Goal: Task Accomplishment & Management: Use online tool/utility

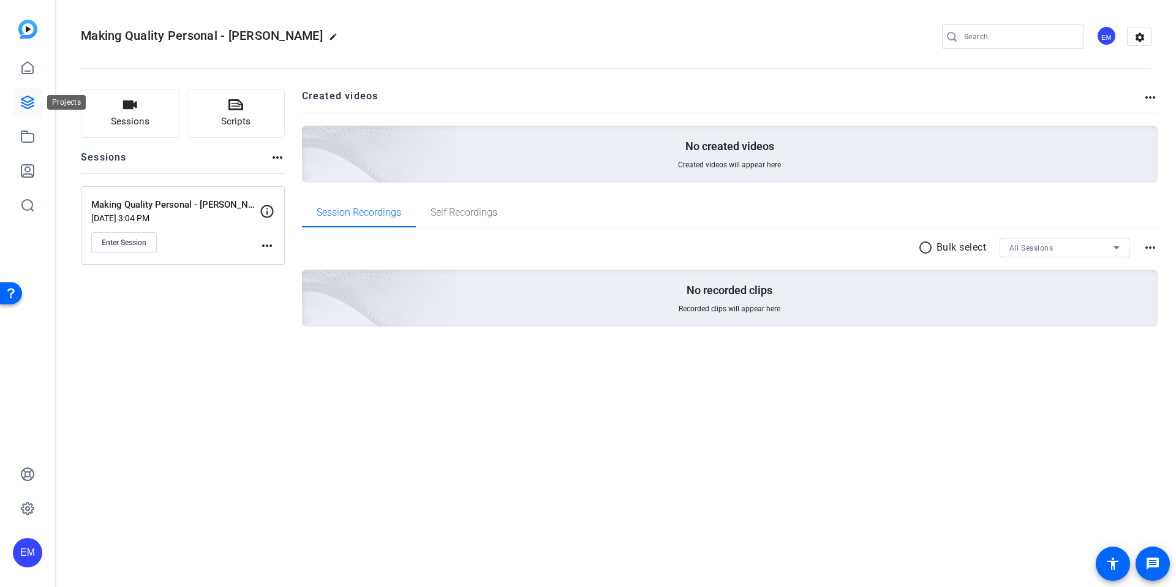
click at [31, 114] on link at bounding box center [27, 102] width 29 height 29
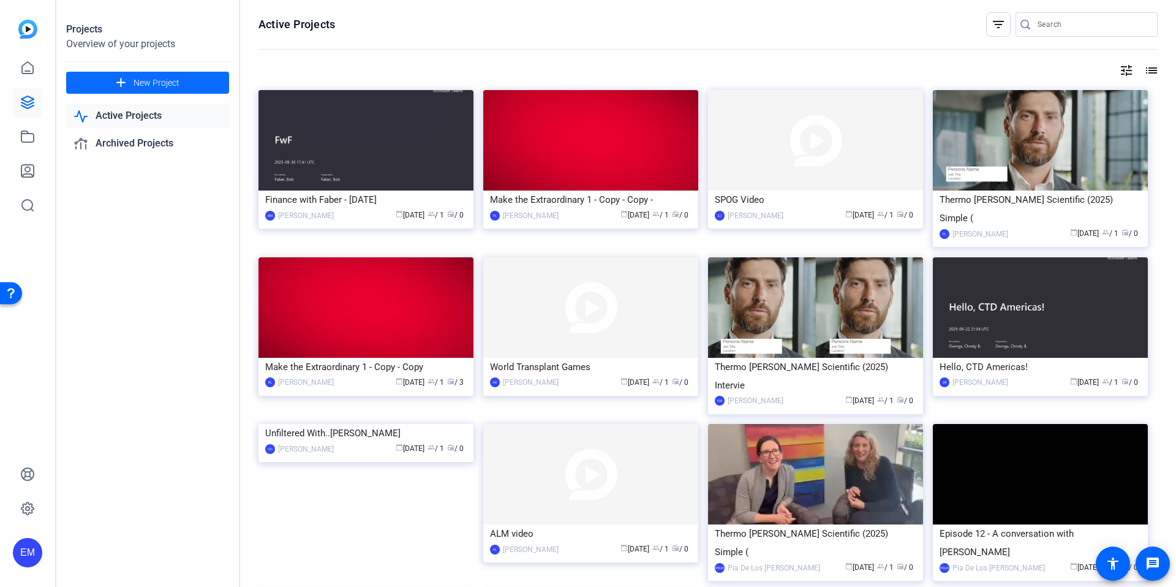
click at [142, 77] on span "New Project" at bounding box center [157, 83] width 46 height 13
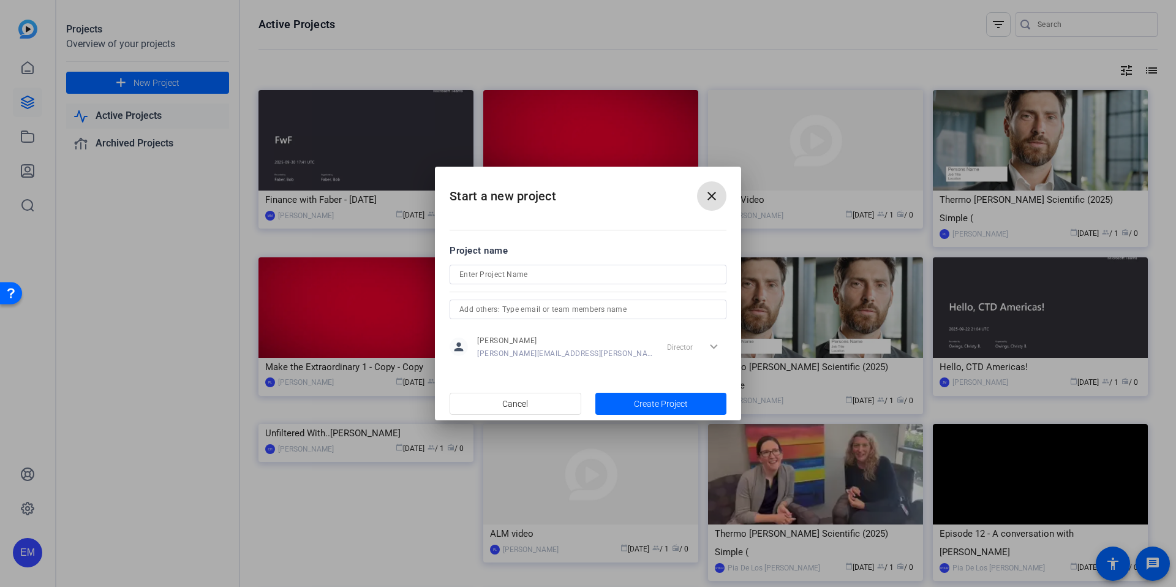
click at [583, 277] on input at bounding box center [587, 274] width 257 height 15
click at [461, 273] on input "CRG Announcement Video" at bounding box center [587, 274] width 257 height 15
type input "[PERSON_NAME] - CRG Announcement Video"
click at [557, 313] on input "text" at bounding box center [587, 309] width 257 height 15
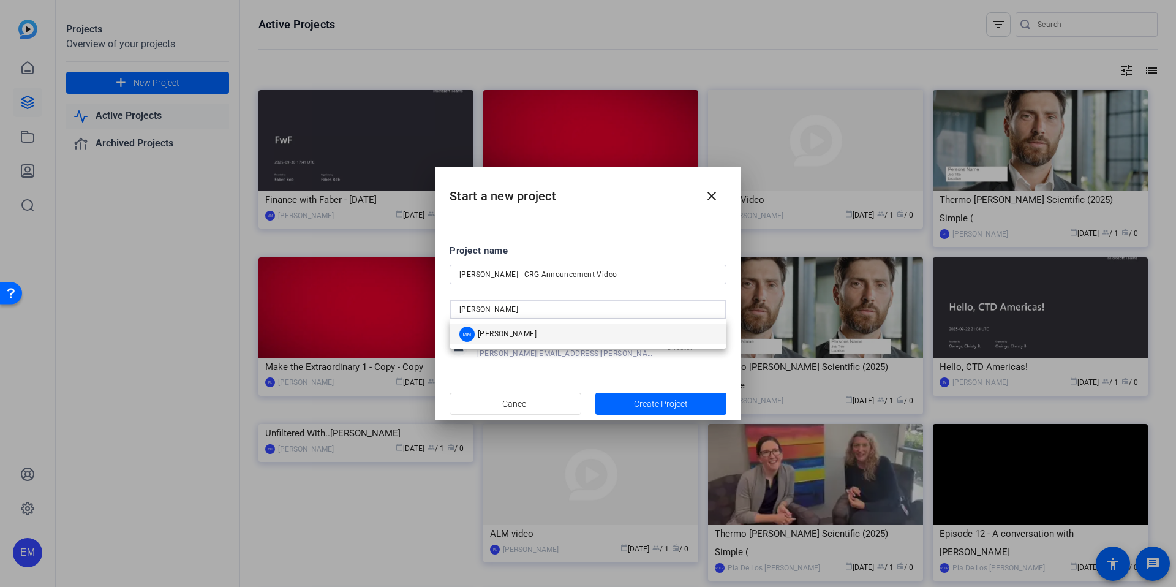
type input "[PERSON_NAME]"
click at [543, 333] on mat-option "MM [PERSON_NAME]" at bounding box center [588, 334] width 277 height 20
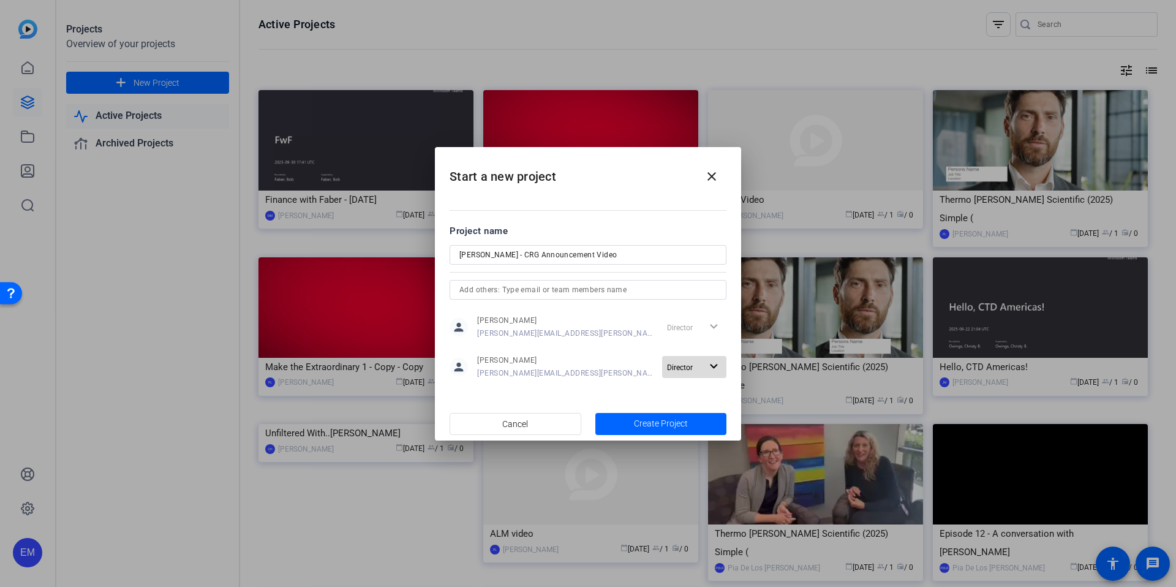
click at [715, 366] on mat-icon "expand_more" at bounding box center [713, 366] width 15 height 15
click at [715, 366] on div at bounding box center [588, 293] width 1176 height 587
click at [706, 365] on mat-icon "expand_more" at bounding box center [713, 366] width 15 height 15
click at [704, 393] on span "Director" at bounding box center [707, 391] width 28 height 9
click at [708, 360] on mat-icon "expand_more" at bounding box center [713, 366] width 15 height 15
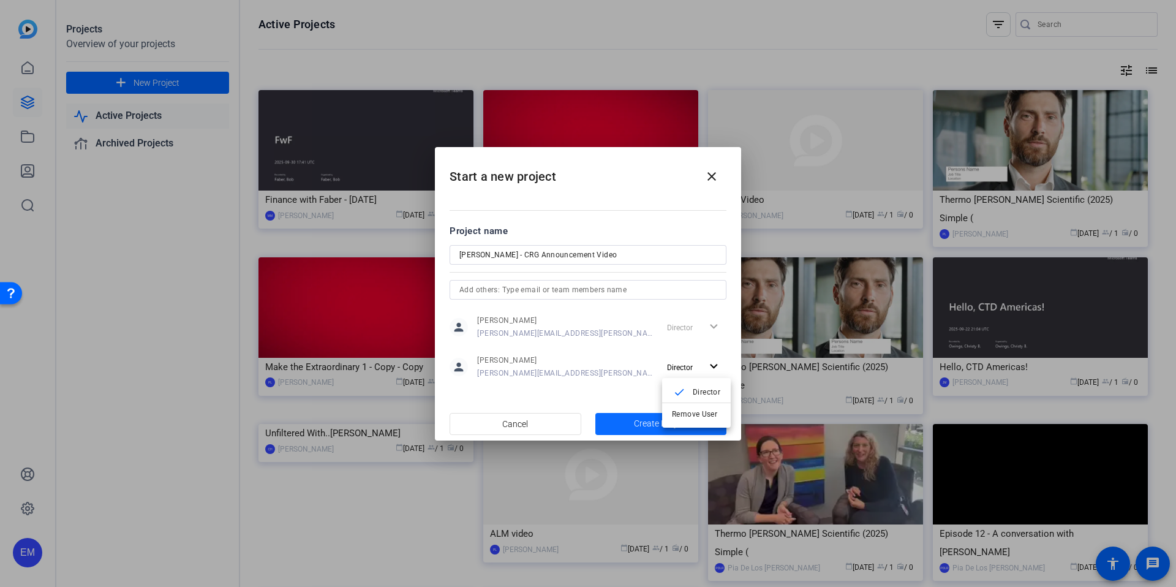
click at [689, 407] on span "Remove User" at bounding box center [696, 413] width 49 height 15
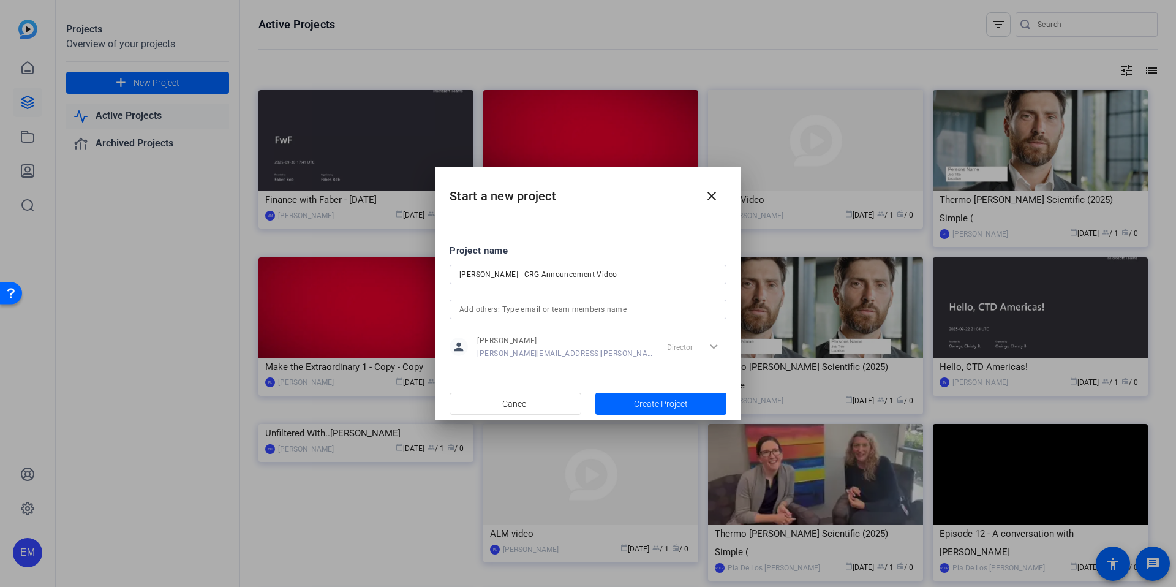
click at [671, 403] on span "Create Project" at bounding box center [661, 404] width 54 height 13
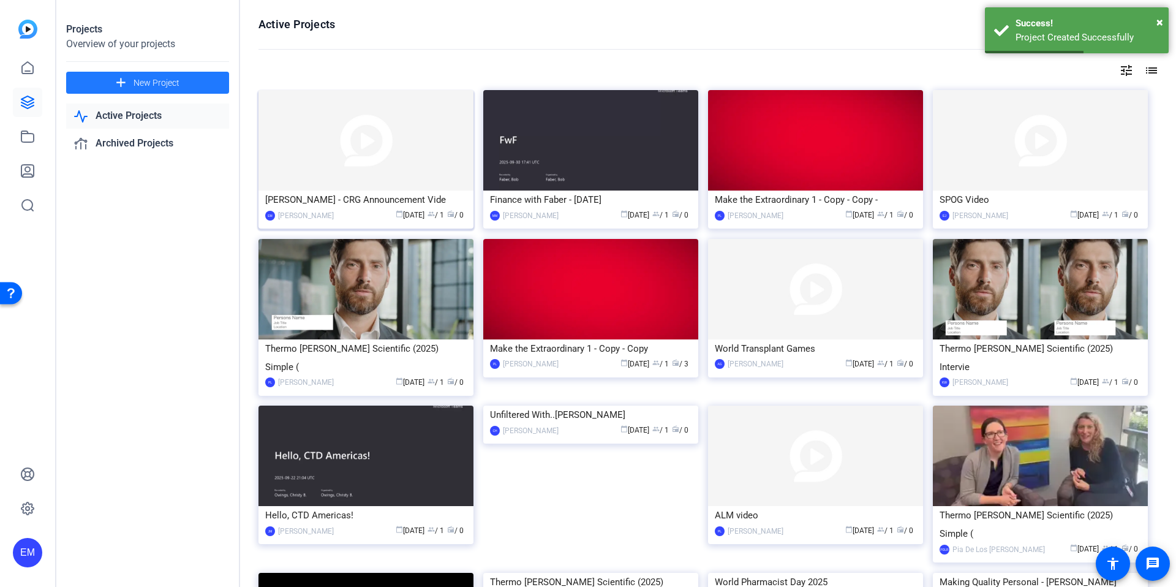
click at [367, 191] on div "[PERSON_NAME] - CRG Announcement Vide" at bounding box center [366, 200] width 202 height 18
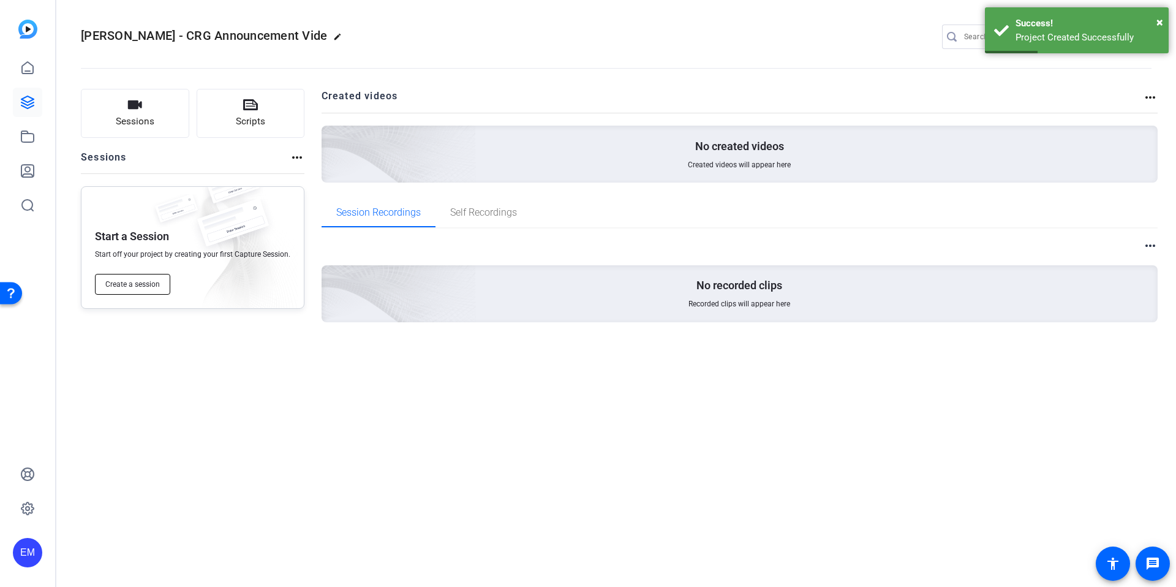
click at [133, 278] on button "Create a session" at bounding box center [132, 284] width 75 height 21
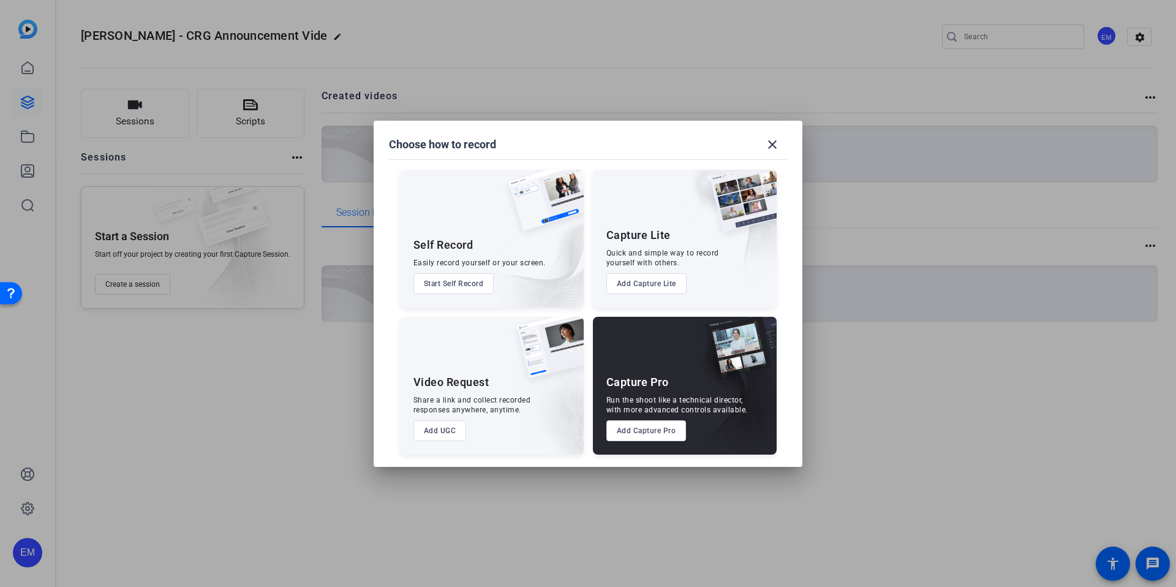
click at [650, 432] on button "Add Capture Pro" at bounding box center [646, 430] width 80 height 21
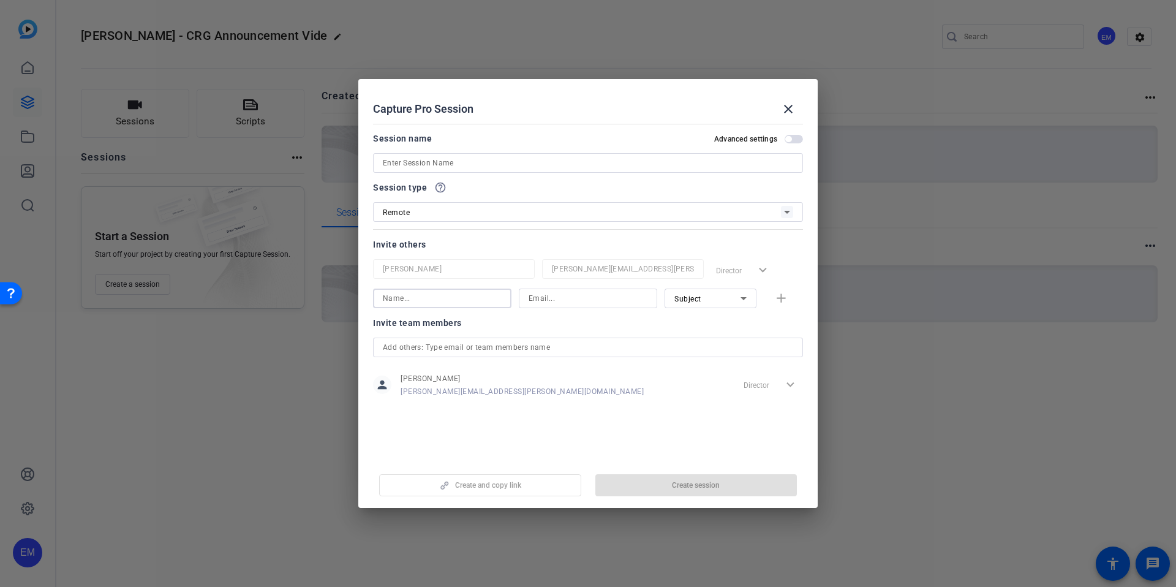
click at [429, 297] on input at bounding box center [442, 298] width 119 height 15
type input "[PERSON_NAME]"
click at [552, 298] on input at bounding box center [588, 298] width 119 height 15
paste input "[PERSON_NAME][EMAIL_ADDRESS][DOMAIN_NAME]"
type input "[PERSON_NAME][EMAIL_ADDRESS][DOMAIN_NAME]"
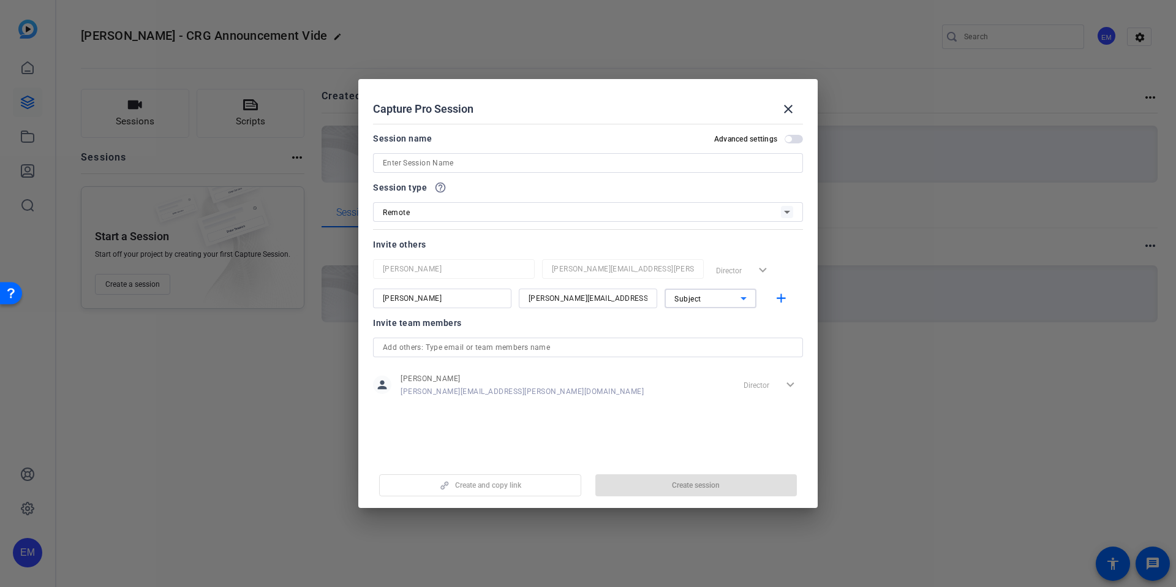
click at [724, 297] on div "Subject" at bounding box center [707, 298] width 66 height 15
click at [718, 324] on mat-option "Collaborator" at bounding box center [711, 323] width 92 height 20
click at [660, 328] on div "Invite team members" at bounding box center [588, 322] width 430 height 15
click at [780, 297] on mat-icon "add" at bounding box center [781, 298] width 15 height 15
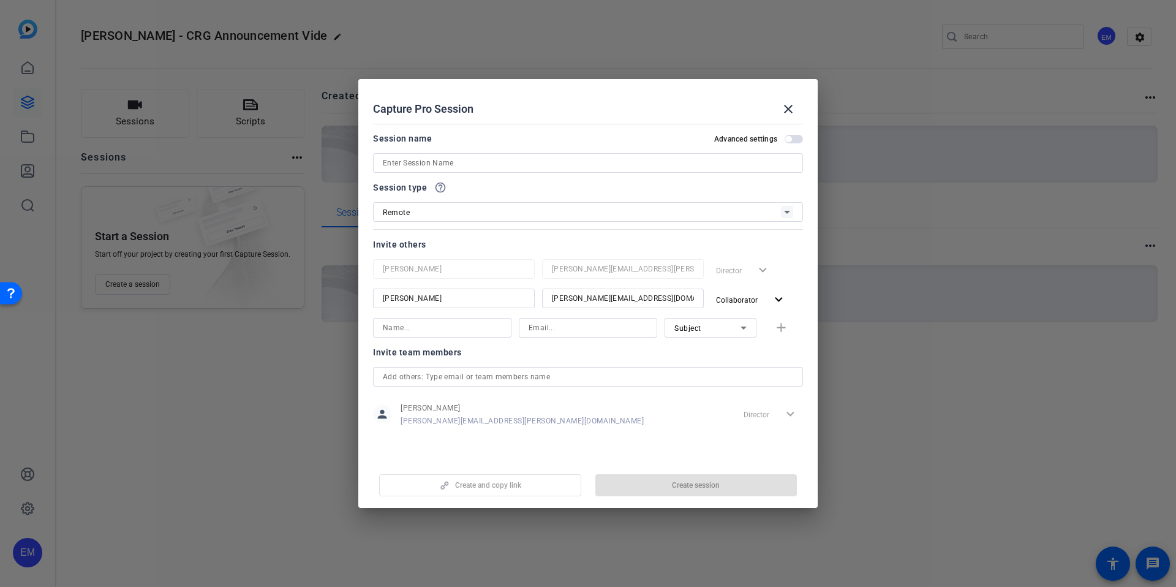
click at [429, 330] on input at bounding box center [442, 327] width 119 height 15
click at [584, 357] on div "Invite team members" at bounding box center [588, 352] width 430 height 15
drag, startPoint x: 780, startPoint y: 324, endPoint x: 745, endPoint y: 345, distance: 41.5
click at [780, 324] on div "Name is required Subject add" at bounding box center [588, 334] width 430 height 32
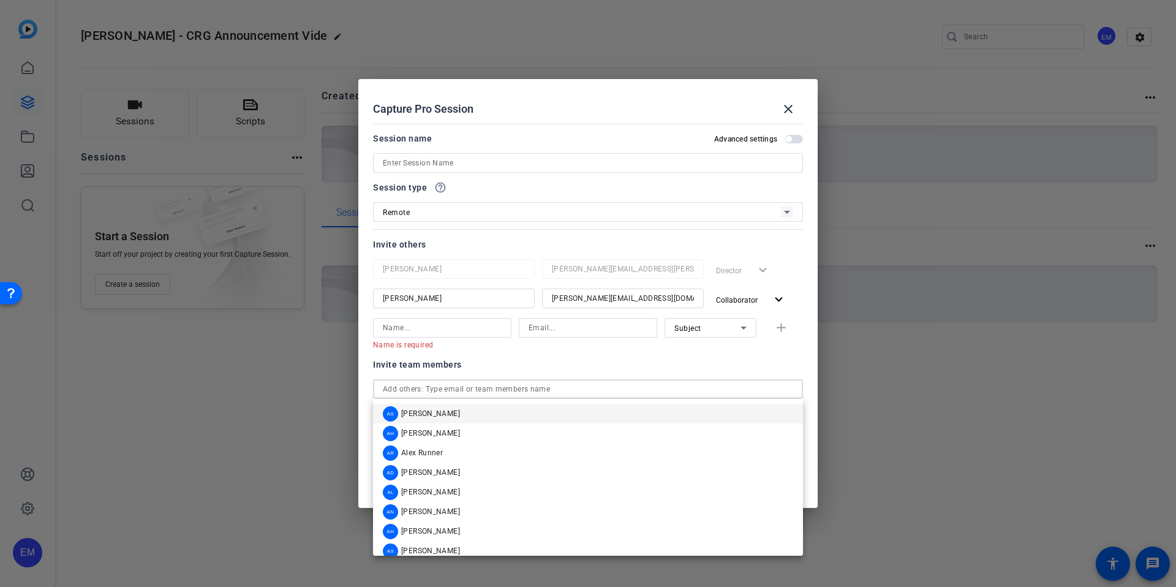
click at [650, 393] on input "text" at bounding box center [588, 389] width 410 height 15
click at [664, 351] on openreel-capture-pro-session-invite-users "Invite others [PERSON_NAME] [PERSON_NAME][EMAIL_ADDRESS][PERSON_NAME][DOMAIN_NA…" at bounding box center [588, 345] width 430 height 217
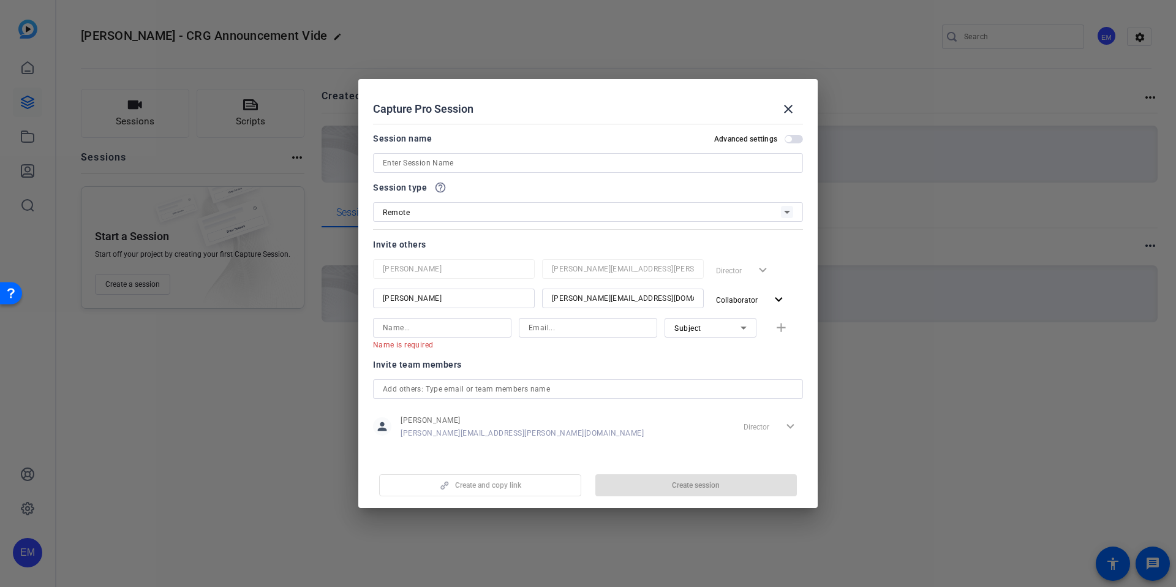
click at [633, 445] on div "Invite team members person [PERSON_NAME] [PERSON_NAME][EMAIL_ADDRESS][PERSON_NA…" at bounding box center [588, 405] width 430 height 97
click at [451, 165] on input at bounding box center [588, 163] width 410 height 15
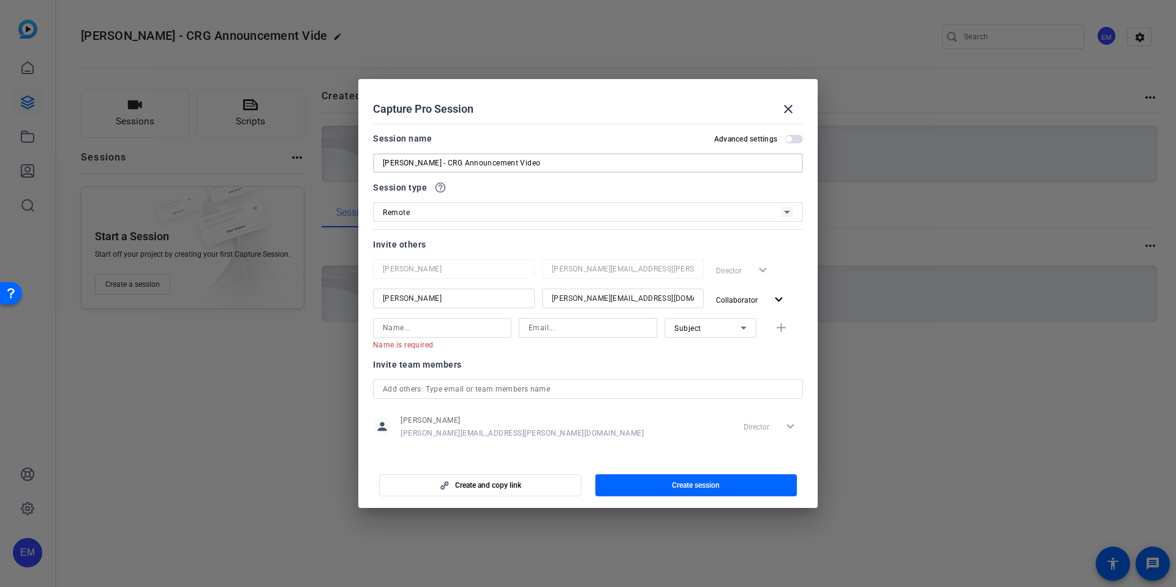
type input "[PERSON_NAME] - CRG Announcement Video"
click at [615, 194] on div "Session type help_outline" at bounding box center [588, 187] width 430 height 15
click at [685, 484] on span "Create session" at bounding box center [696, 485] width 48 height 10
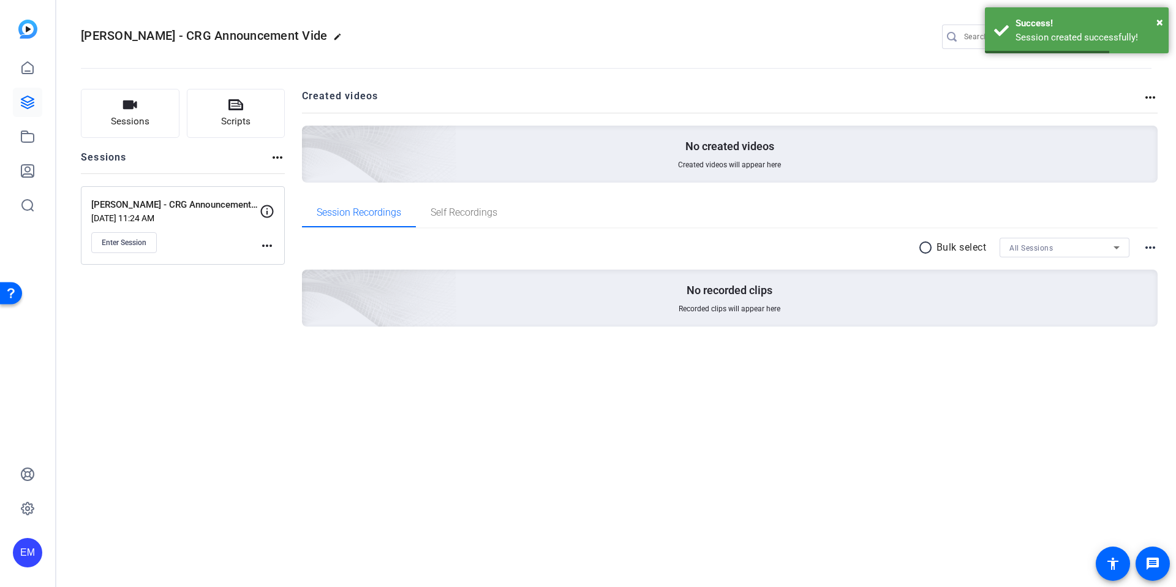
click at [146, 293] on div "Sessions Scripts Sessions more_horiz [PERSON_NAME] - CRG Announcement Video [DA…" at bounding box center [183, 227] width 204 height 277
click at [145, 243] on span "Enter Session" at bounding box center [124, 243] width 45 height 10
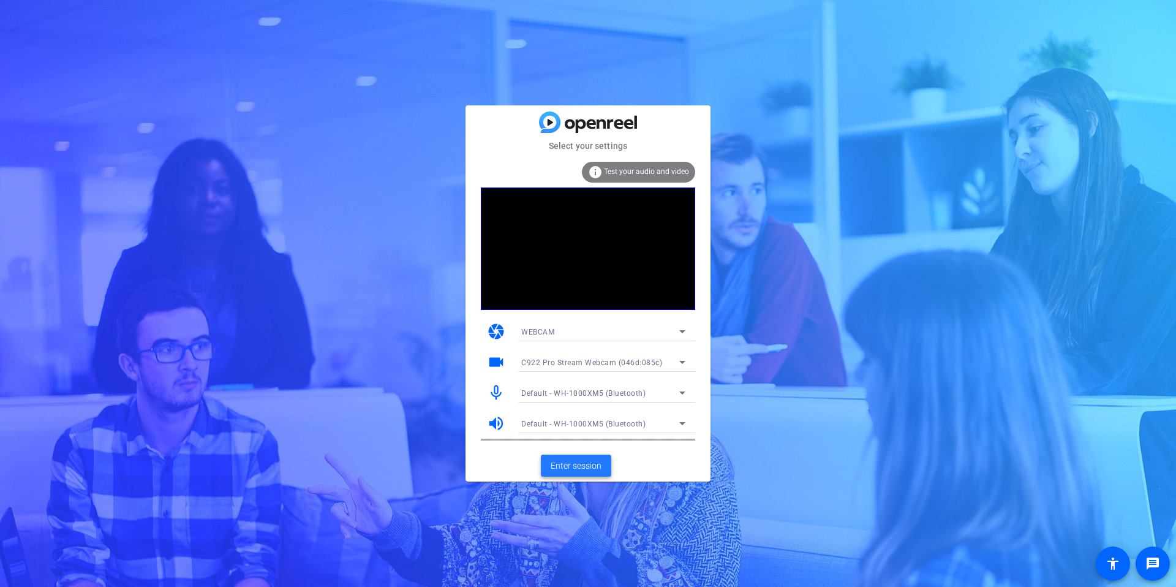
click at [581, 466] on span "Enter session" at bounding box center [576, 465] width 51 height 13
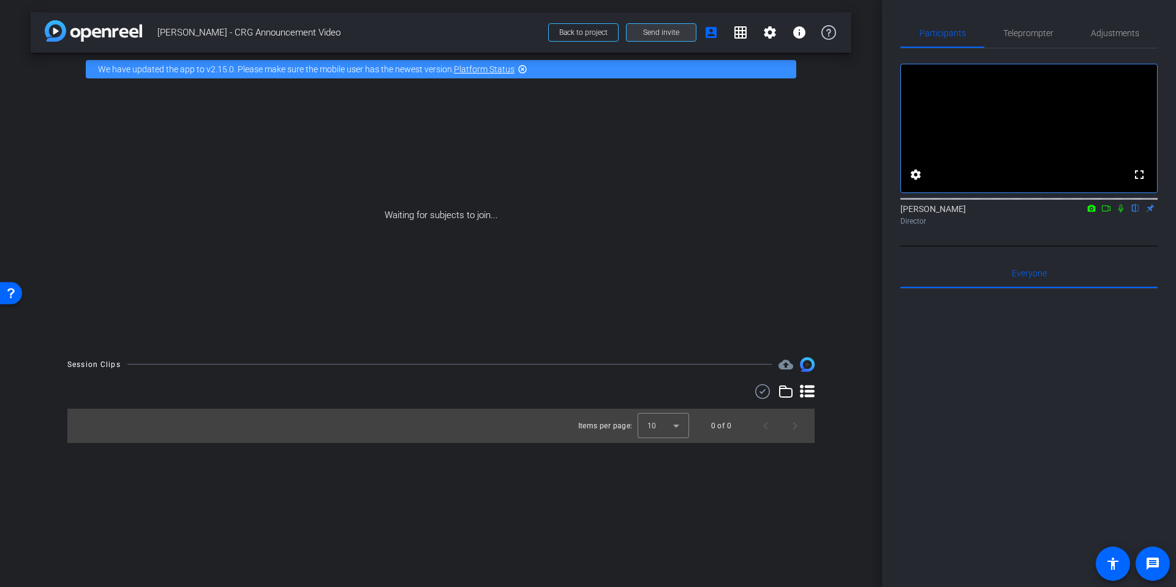
click at [669, 32] on span "Send invite" at bounding box center [661, 33] width 36 height 10
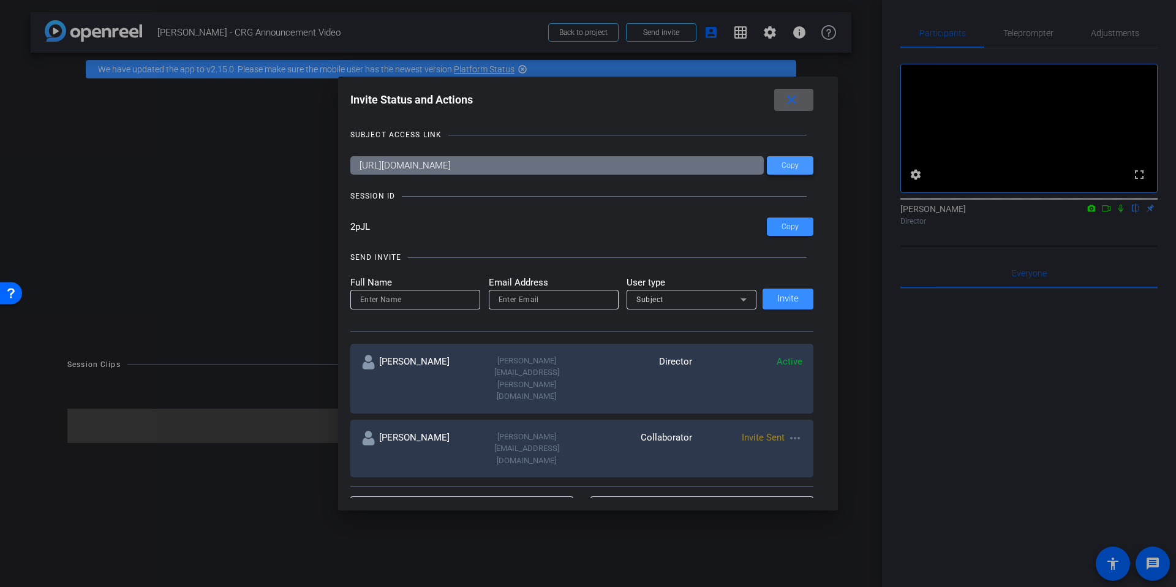
drag, startPoint x: 798, startPoint y: 164, endPoint x: 782, endPoint y: 164, distance: 15.9
click at [798, 164] on span "Copy" at bounding box center [790, 165] width 17 height 9
drag, startPoint x: 374, startPoint y: 227, endPoint x: 349, endPoint y: 226, distance: 24.5
click at [349, 226] on div "Invite Status and Actions close SUBJECT ACCESS LINK https://capture.openreel.co…" at bounding box center [588, 294] width 500 height 434
drag, startPoint x: 788, startPoint y: 102, endPoint x: 451, endPoint y: 53, distance: 339.9
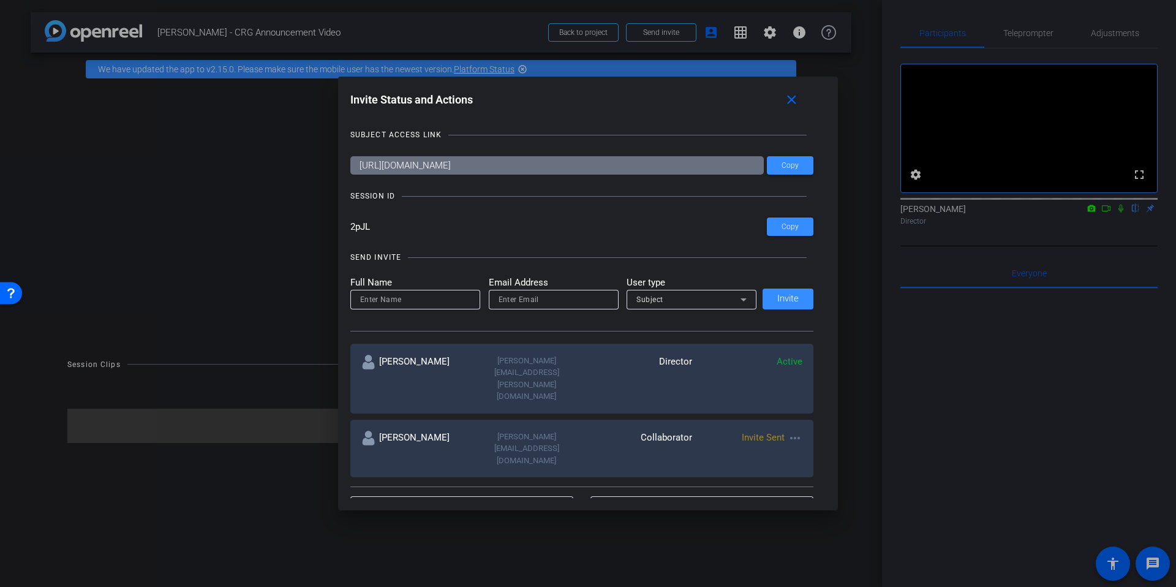
click at [788, 102] on mat-icon "close" at bounding box center [791, 99] width 15 height 15
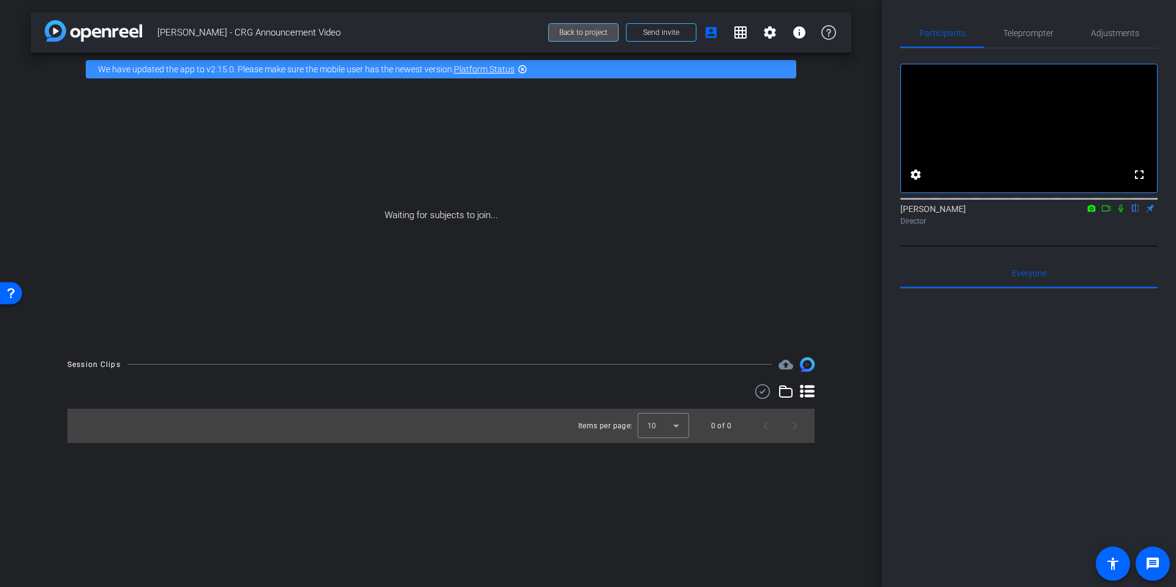
click at [586, 35] on span "Back to project" at bounding box center [583, 32] width 48 height 9
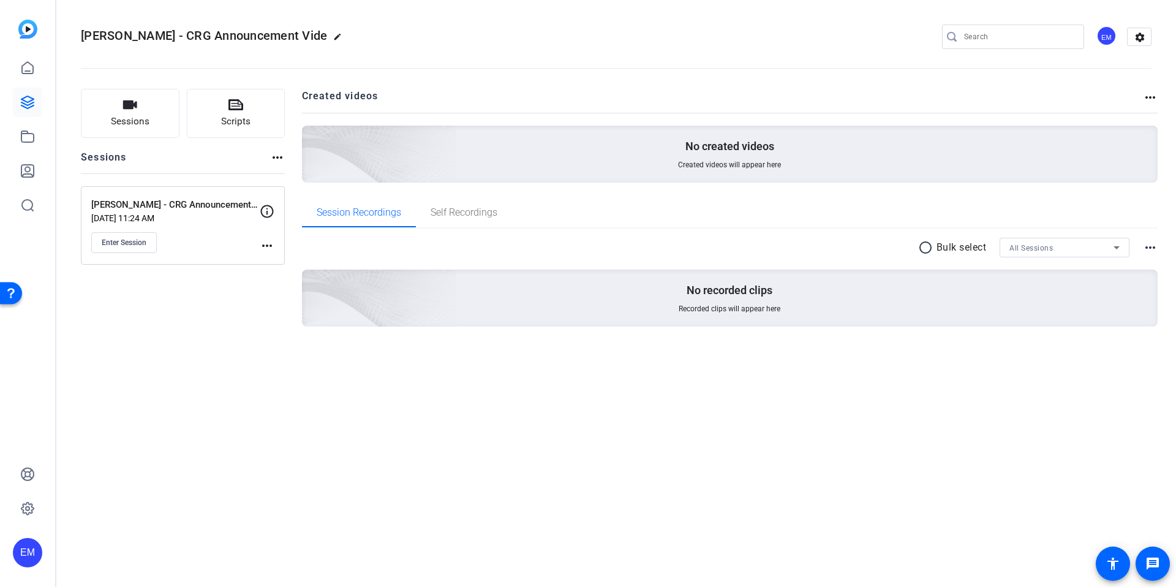
click at [173, 374] on div "Sessions Scripts Sessions more_horiz Krishna Cheriath - CRG Announcement Video …" at bounding box center [616, 228] width 1120 height 308
click at [130, 244] on span "Enter Session" at bounding box center [124, 243] width 45 height 10
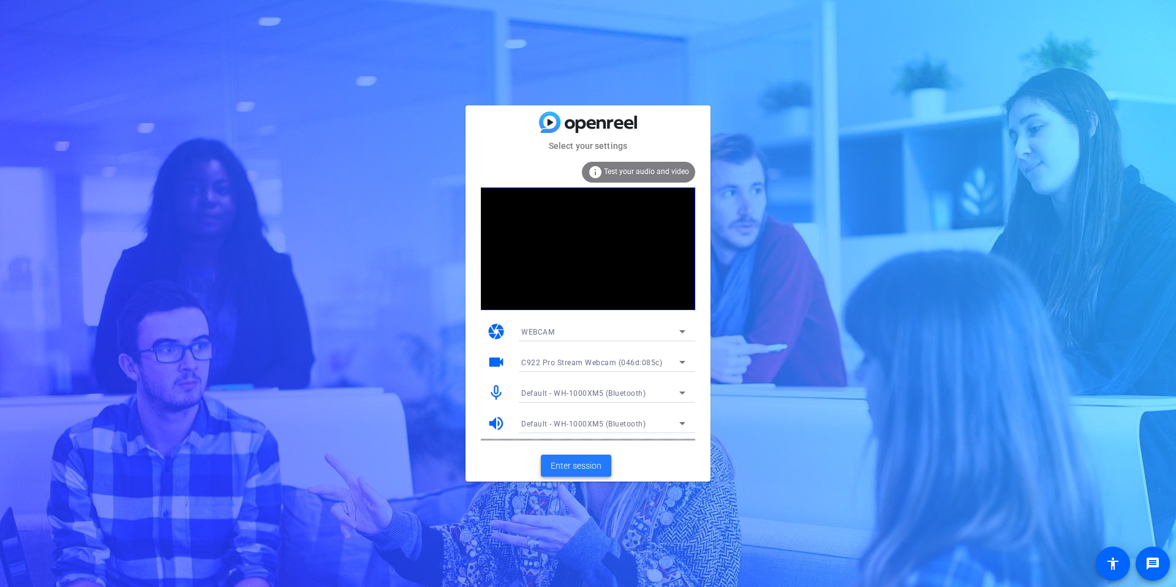
click at [578, 467] on span "Enter session" at bounding box center [576, 465] width 51 height 13
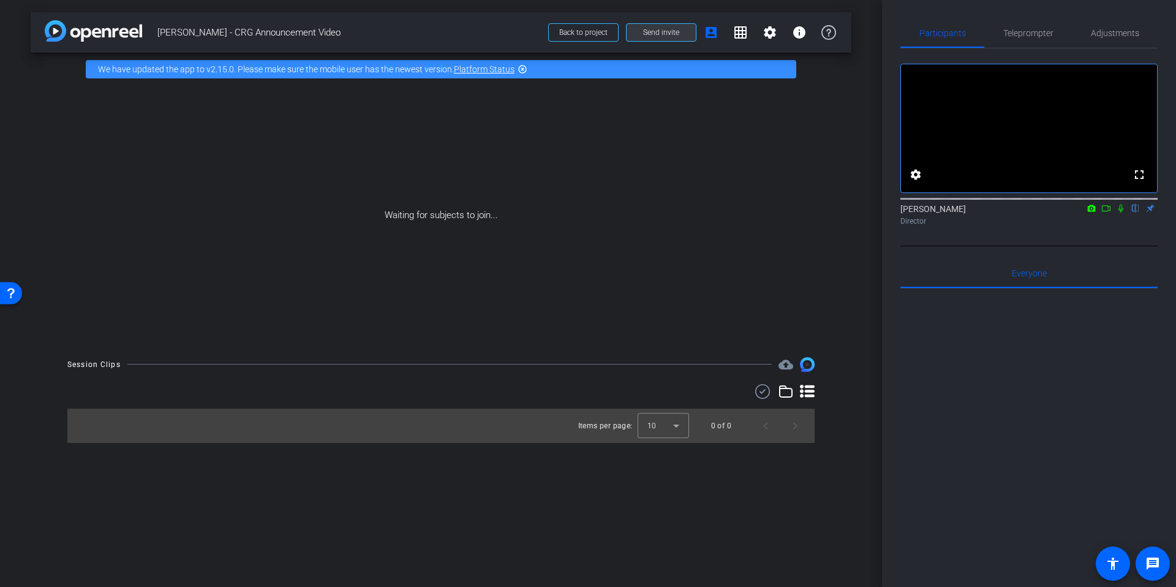
click at [676, 32] on span "Send invite" at bounding box center [661, 33] width 36 height 10
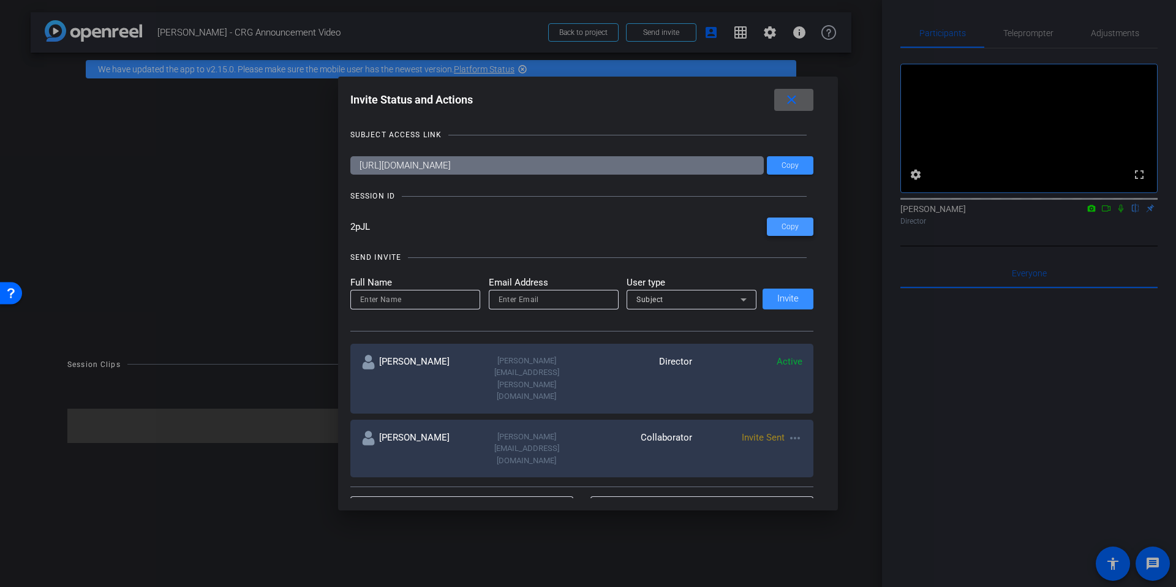
click at [784, 220] on span at bounding box center [790, 226] width 47 height 29
drag, startPoint x: 372, startPoint y: 227, endPoint x: 342, endPoint y: 227, distance: 30.6
click at [342, 227] on div "Invite Status and Actions close SUBJECT ACCESS LINK https://capture.openreel.co…" at bounding box center [588, 294] width 500 height 434
drag, startPoint x: 159, startPoint y: 32, endPoint x: 332, endPoint y: 39, distance: 172.9
click at [328, 37] on div at bounding box center [588, 293] width 1176 height 587
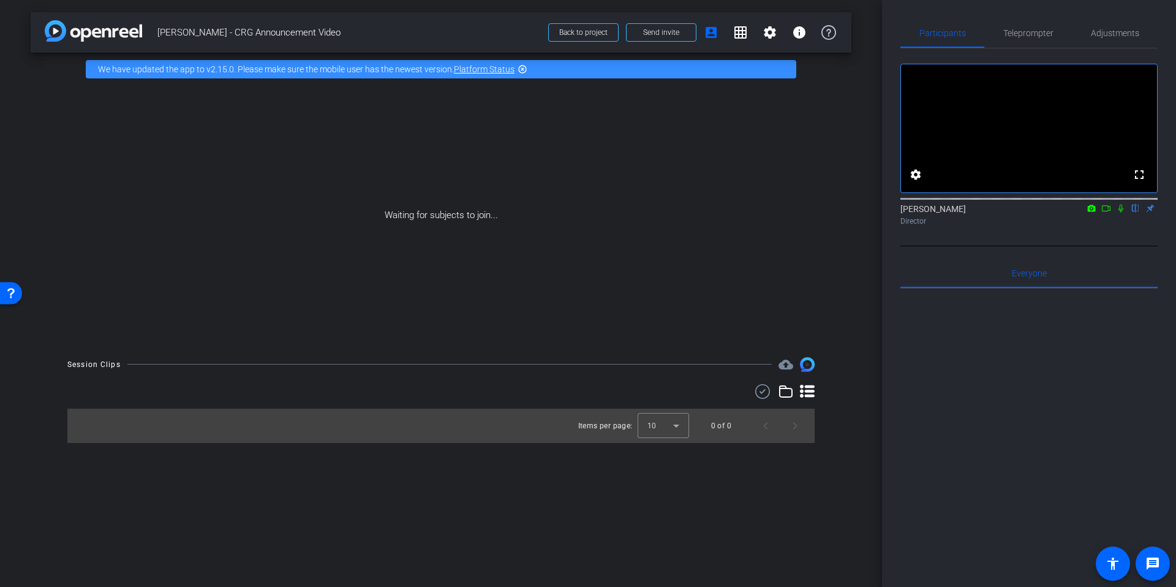
drag, startPoint x: 350, startPoint y: 30, endPoint x: 152, endPoint y: 31, distance: 198.5
click at [152, 29] on div "arrow_back Krishna Cheriath - CRG Announcement Video Back to project Send invit…" at bounding box center [441, 32] width 821 height 40
copy span "[PERSON_NAME] - CRG Announcement Video"
click at [671, 31] on span "Send invite" at bounding box center [661, 33] width 36 height 10
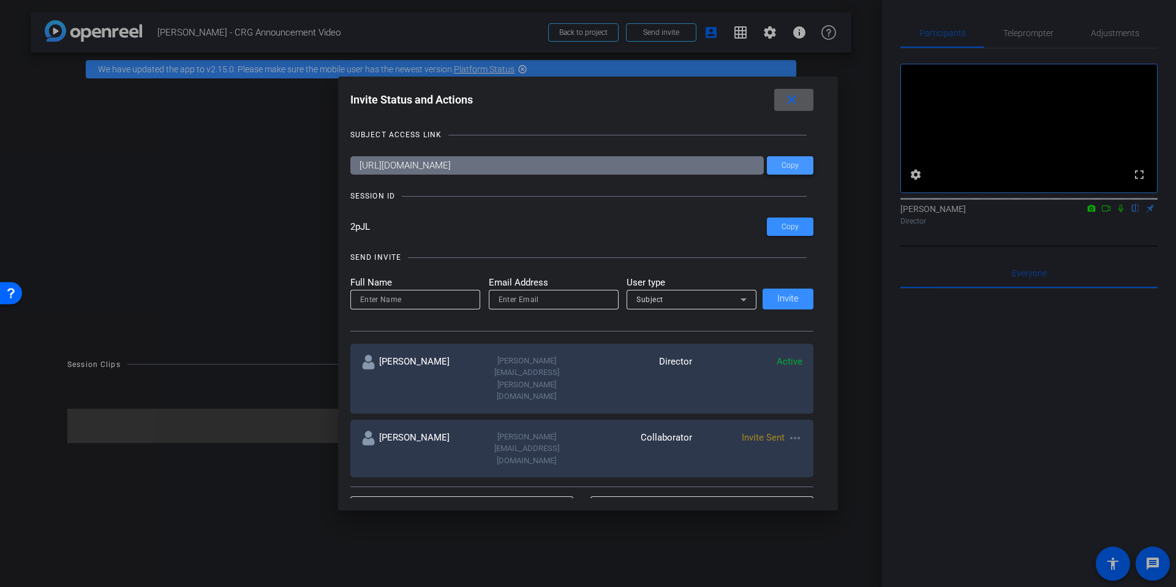
click at [795, 162] on span "Copy" at bounding box center [790, 165] width 17 height 9
copy span "[PERSON_NAME] - CRG Announcement Video"
drag, startPoint x: 793, startPoint y: 101, endPoint x: 621, endPoint y: 51, distance: 179.1
click at [791, 100] on mat-icon "close" at bounding box center [791, 99] width 15 height 15
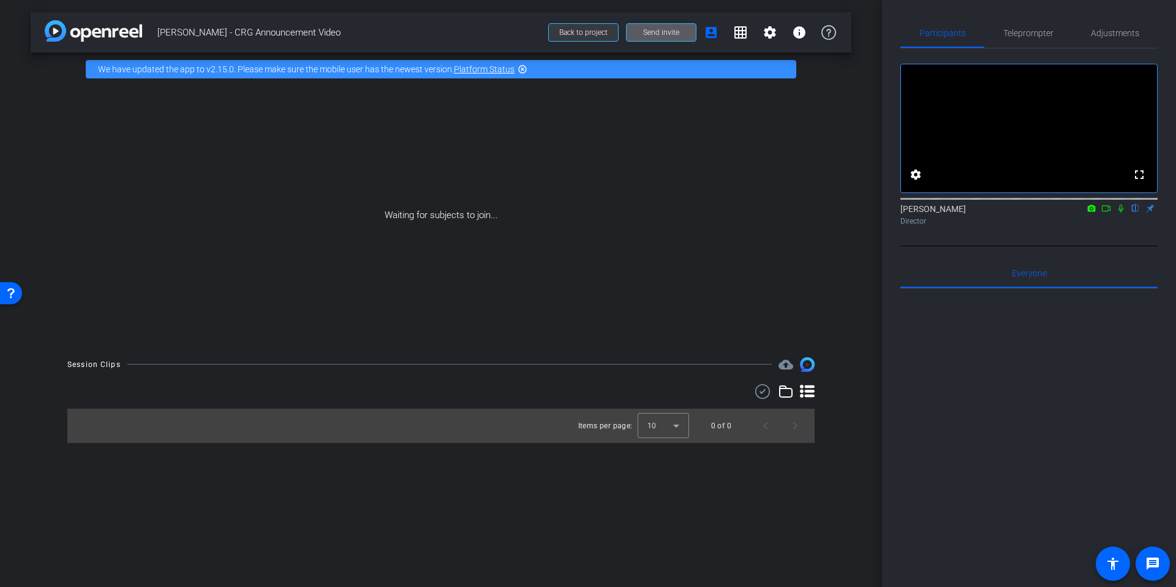
click at [561, 29] on span "Back to project" at bounding box center [583, 32] width 48 height 9
